Goal: Task Accomplishment & Management: Use online tool/utility

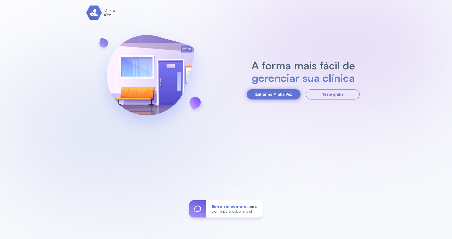
click at [283, 92] on button "Entrar no Minha Vez" at bounding box center [274, 94] width 54 height 10
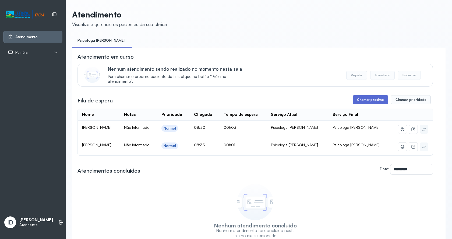
click at [378, 103] on button "Chamar próximo" at bounding box center [371, 99] width 36 height 9
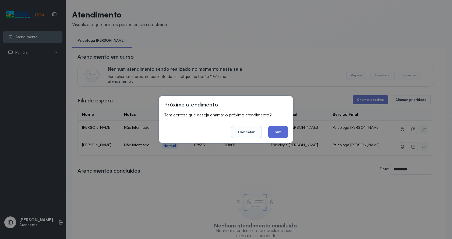
click at [285, 136] on button "Sim" at bounding box center [279, 132] width 20 height 12
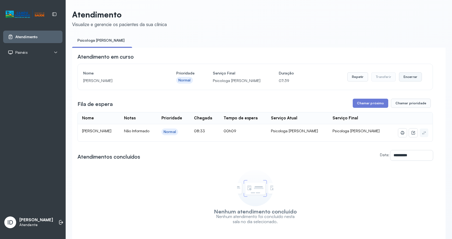
click at [414, 77] on button "Encerrar" at bounding box center [410, 76] width 23 height 9
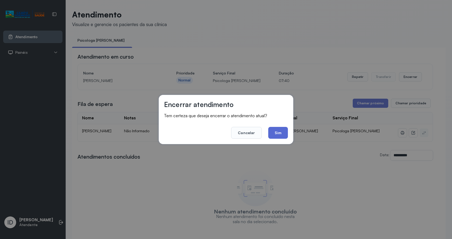
click at [283, 133] on button "Sim" at bounding box center [279, 133] width 20 height 12
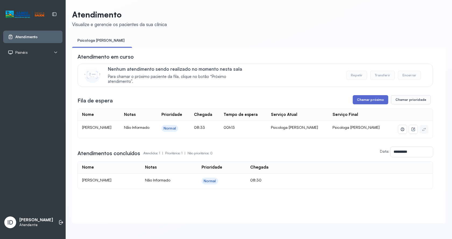
click at [372, 103] on button "Chamar próximo" at bounding box center [371, 99] width 36 height 9
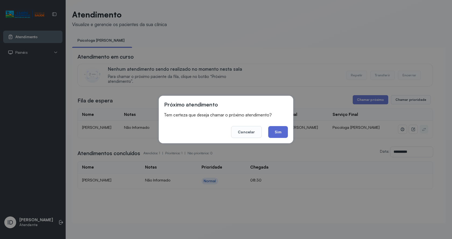
click at [274, 134] on button "Sim" at bounding box center [279, 132] width 20 height 12
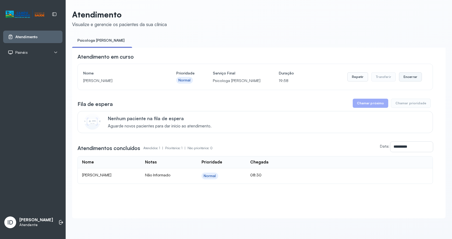
click at [410, 80] on button "Encerrar" at bounding box center [410, 76] width 23 height 9
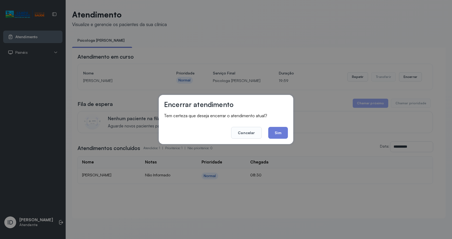
click at [280, 131] on button "Sim" at bounding box center [279, 133] width 20 height 12
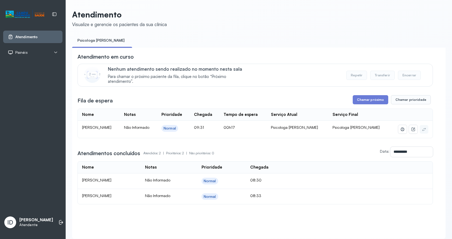
click at [371, 94] on div "**********" at bounding box center [256, 129] width 356 height 152
click at [370, 100] on button "Chamar próximo" at bounding box center [371, 99] width 36 height 9
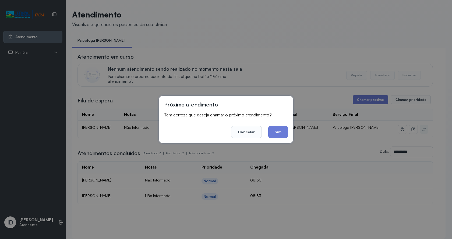
click at [289, 129] on div "Próximo atendimento Tem certeza que deseja chamar o próximo atendimento? Cancel…" at bounding box center [226, 120] width 135 height 48
click at [287, 130] on button "Sim" at bounding box center [279, 132] width 20 height 12
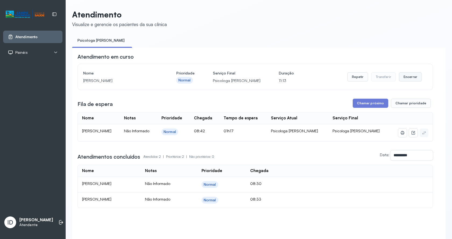
click at [403, 80] on button "Encerrar" at bounding box center [410, 76] width 23 height 9
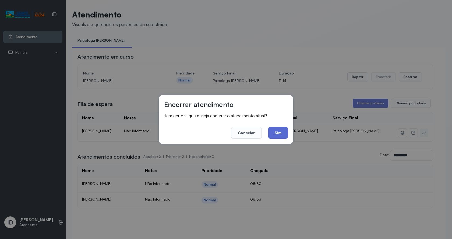
click at [282, 131] on button "Sim" at bounding box center [279, 133] width 20 height 12
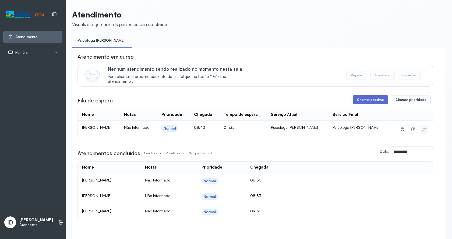
click at [374, 100] on button "Chamar próximo" at bounding box center [371, 99] width 36 height 9
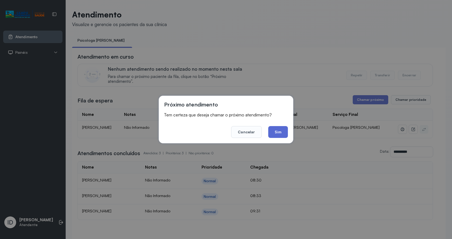
click at [282, 131] on button "Sim" at bounding box center [279, 132] width 20 height 12
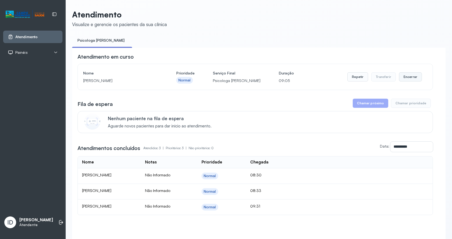
click at [414, 77] on button "Encerrar" at bounding box center [410, 76] width 23 height 9
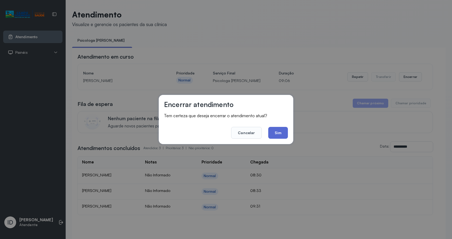
click at [285, 132] on button "Sim" at bounding box center [279, 133] width 20 height 12
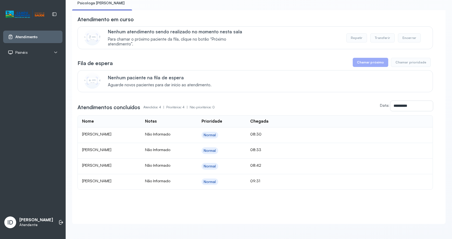
scroll to position [43, 0]
